Goal: Use online tool/utility: Utilize a website feature to perform a specific function

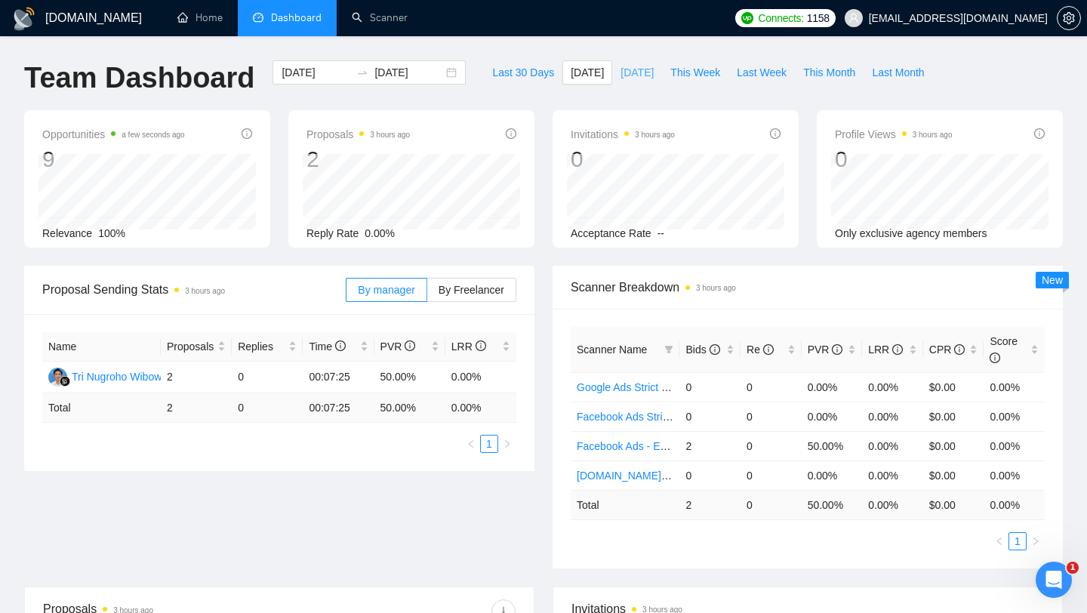
click at [630, 70] on span "Yesterday" at bounding box center [636, 72] width 33 height 17
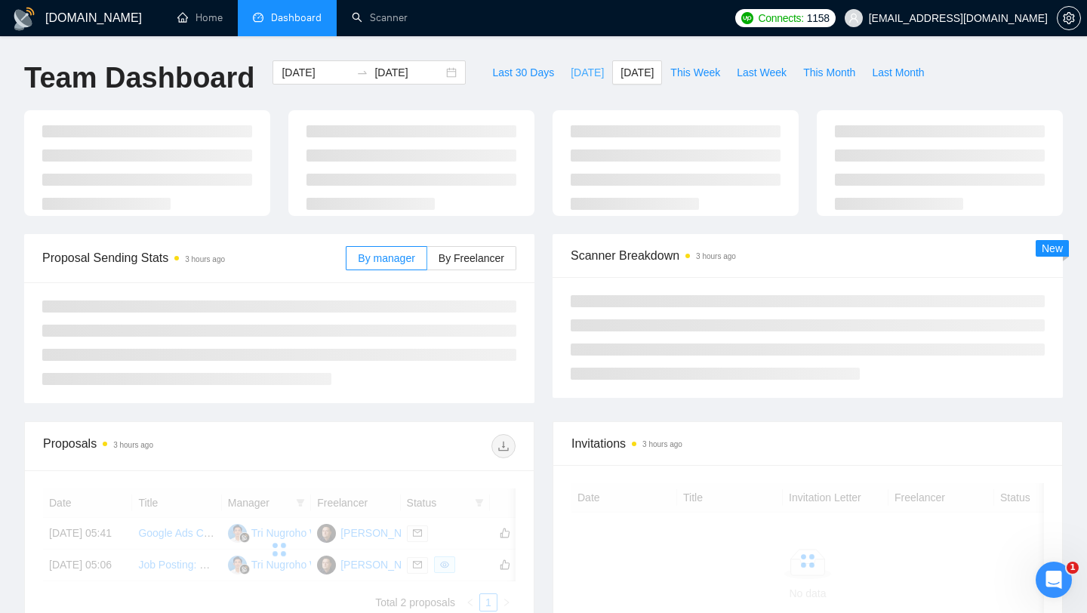
type input "2025-08-31"
click at [571, 71] on span "Today" at bounding box center [587, 72] width 33 height 17
type input "2025-09-01"
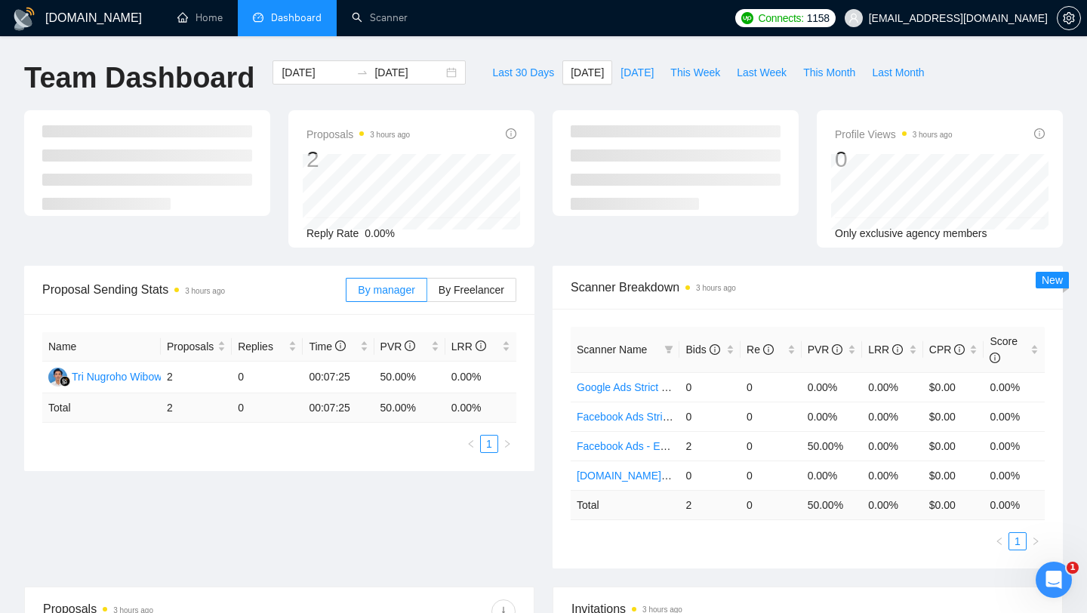
click at [482, 263] on div "Proposals 3 hours ago 2 Reply Rate 0.00% Profile Views 3 hours ago 0 Only exclu…" at bounding box center [543, 187] width 1057 height 155
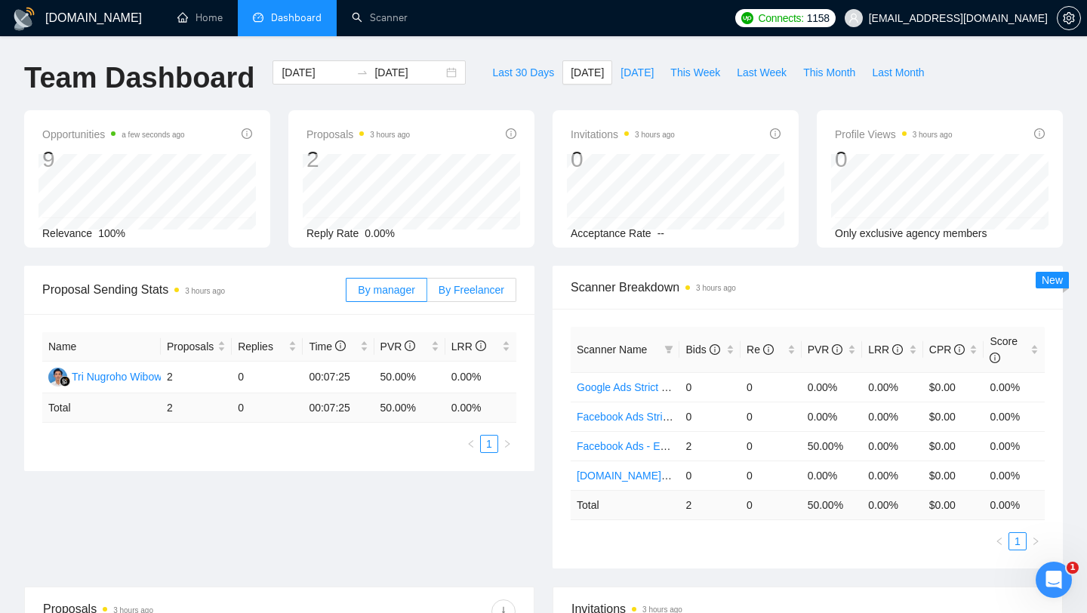
click at [494, 295] on span "By Freelancer" at bounding box center [472, 290] width 66 height 12
click at [427, 294] on input "By Freelancer" at bounding box center [427, 294] width 0 height 0
click at [377, 291] on span "By manager" at bounding box center [386, 290] width 57 height 12
click at [346, 294] on input "By manager" at bounding box center [346, 294] width 0 height 0
click at [659, 54] on div "GigRadar.io Home Dashboard Scanner Connects: 1158 dm.shatokhin@99-minds.com Tea…" at bounding box center [543, 478] width 1087 height 957
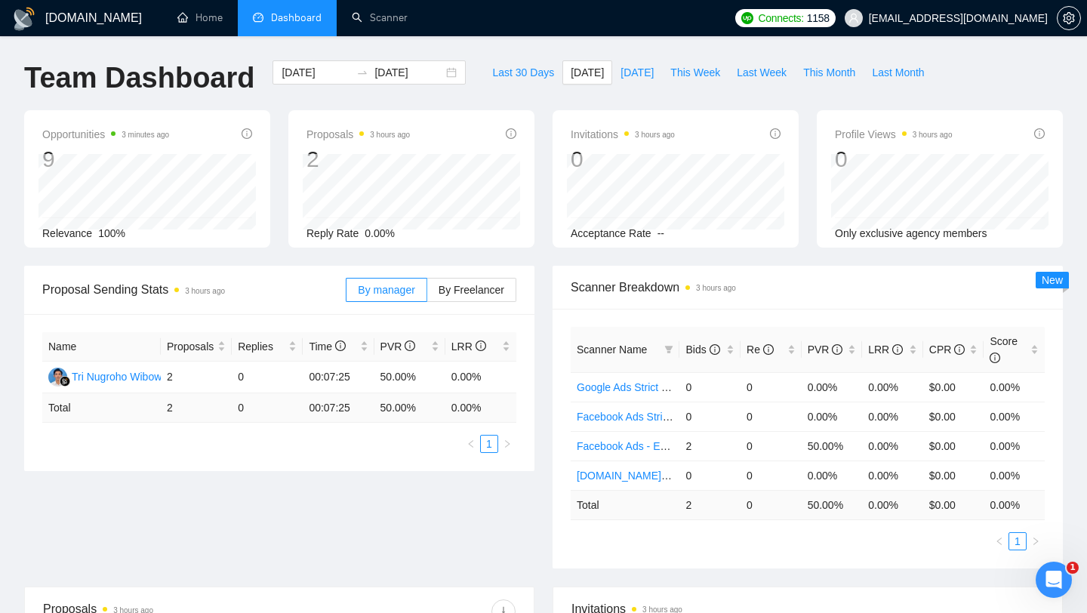
click at [1022, 71] on div "Team Dashboard 2025-09-01 2025-09-01 Last 30 Days Today Yesterday This Week Las…" at bounding box center [543, 85] width 1057 height 50
click at [387, 14] on link "Scanner" at bounding box center [380, 17] width 56 height 13
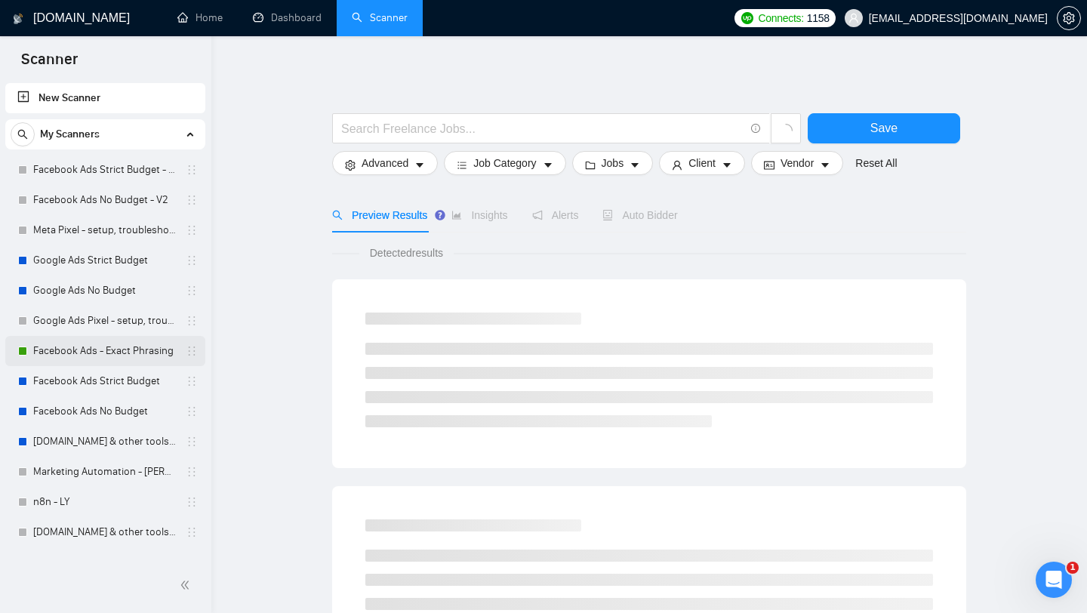
click at [112, 349] on link "Facebook Ads - Exact Phrasing" at bounding box center [104, 351] width 143 height 30
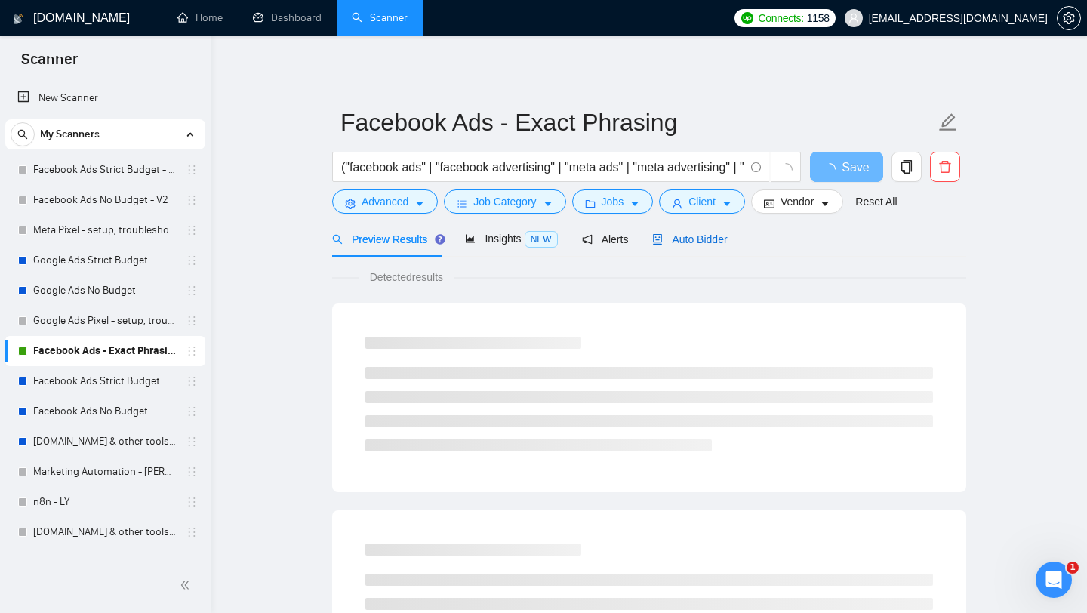
click at [703, 243] on span "Auto Bidder" at bounding box center [689, 239] width 75 height 12
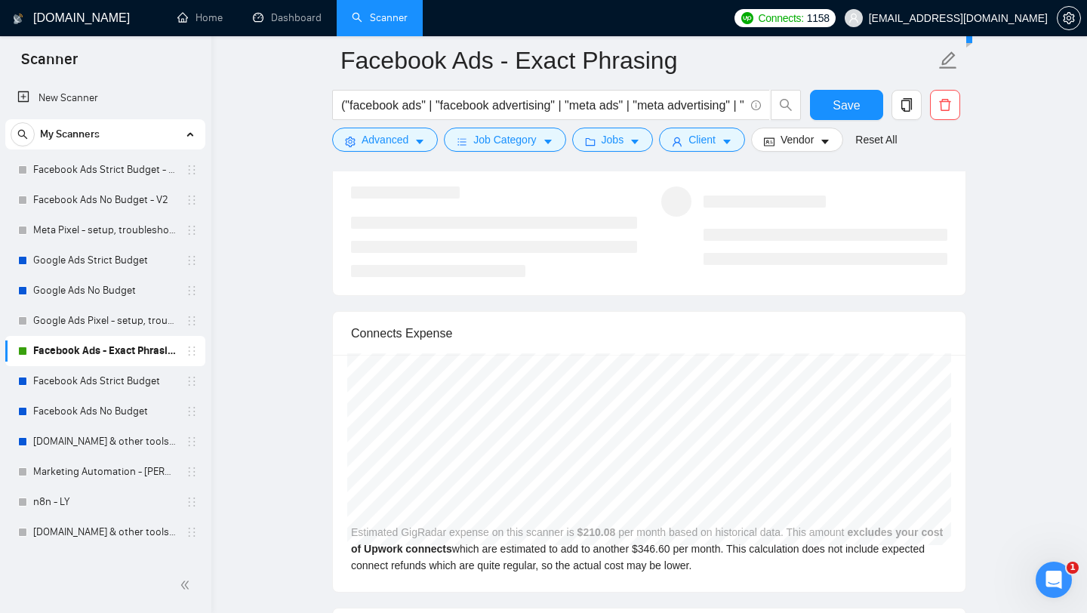
scroll to position [3116, 0]
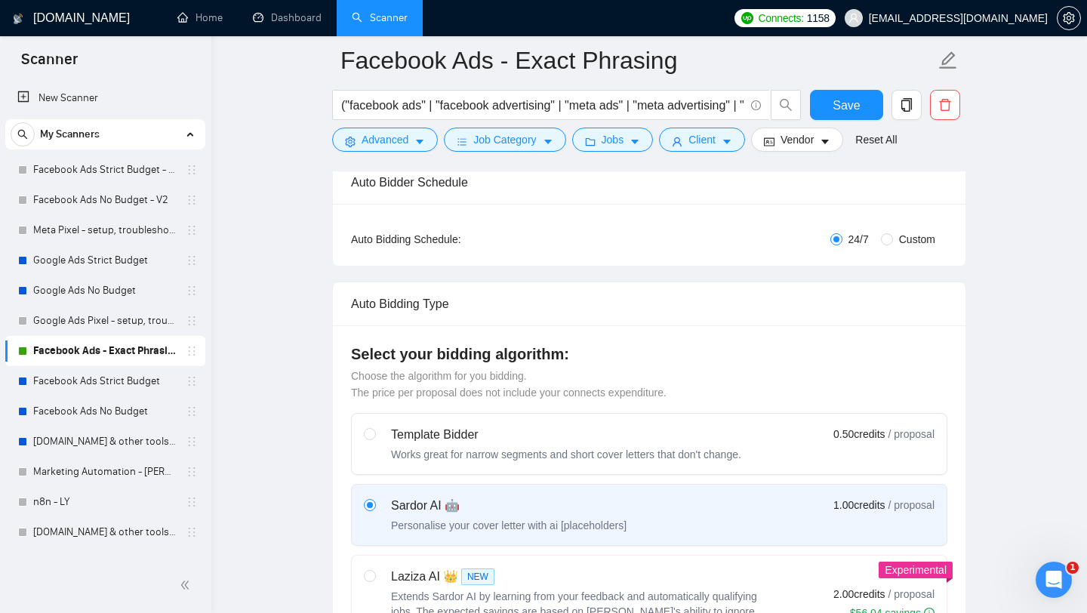
scroll to position [114, 0]
